Goal: Transaction & Acquisition: Register for event/course

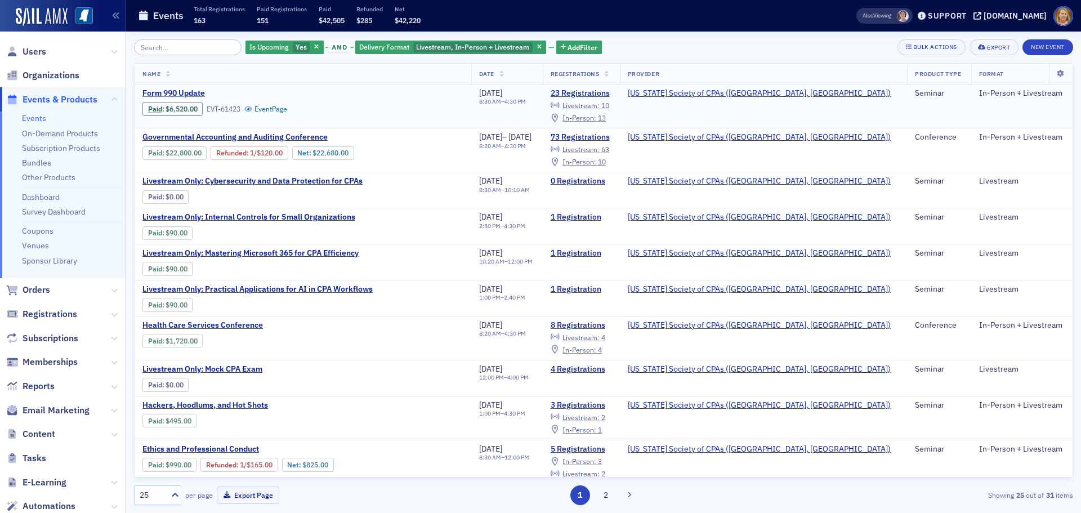
click at [194, 91] on span "Form 990 Update" at bounding box center [236, 93] width 189 height 10
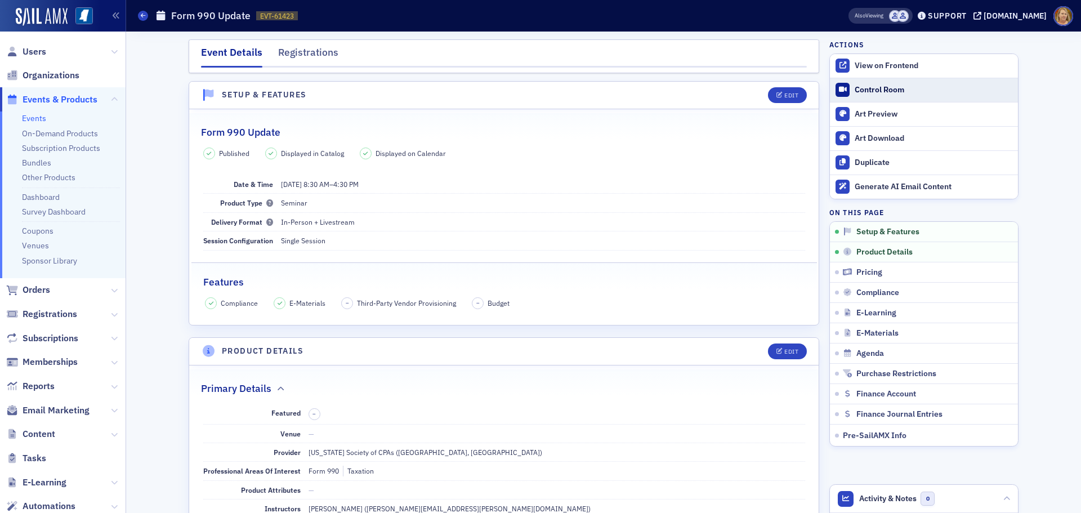
click at [860, 92] on div "Control Room" at bounding box center [933, 90] width 158 height 10
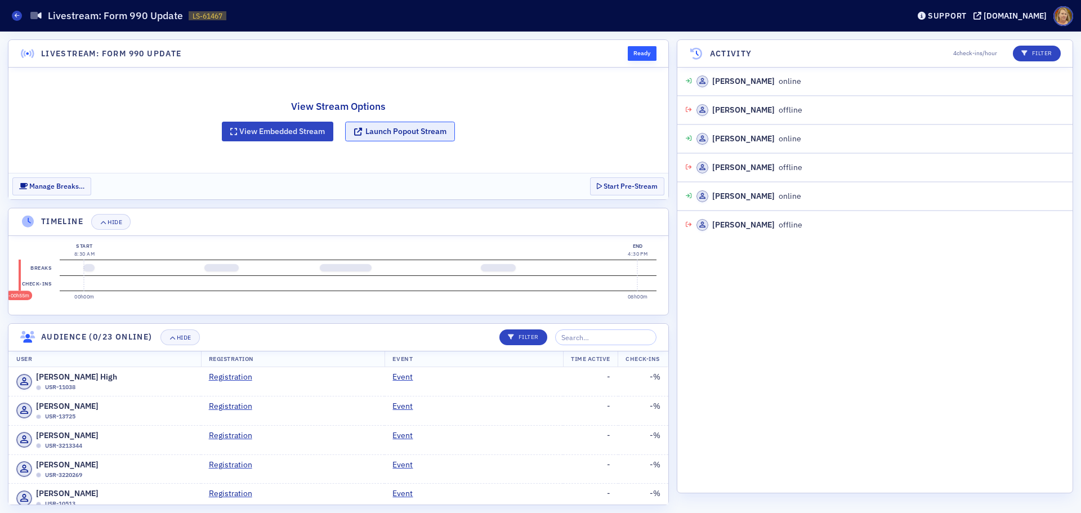
click at [401, 129] on button "Launch Popout Stream" at bounding box center [400, 132] width 110 height 20
